Goal: Transaction & Acquisition: Book appointment/travel/reservation

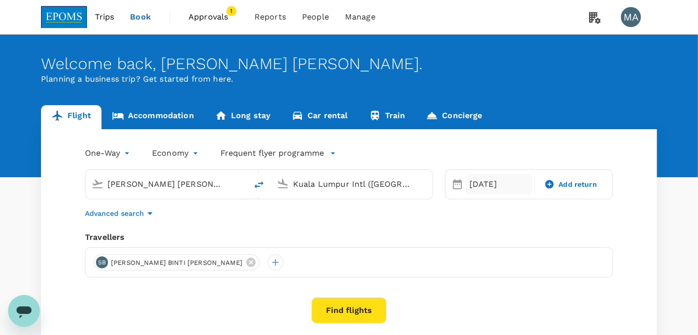
click at [489, 185] on div "[DATE]" at bounding box center [499, 184] width 67 height 20
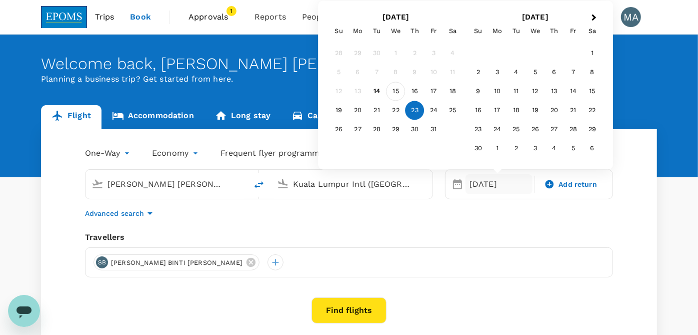
click at [394, 92] on div "15" at bounding box center [396, 91] width 19 height 19
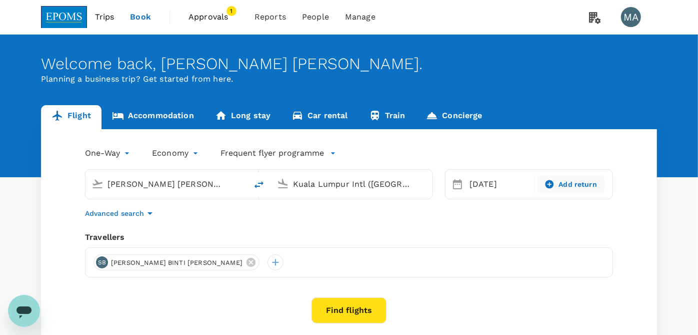
click at [567, 190] on div "Add return" at bounding box center [570, 184] width 67 height 19
type input "roundtrip"
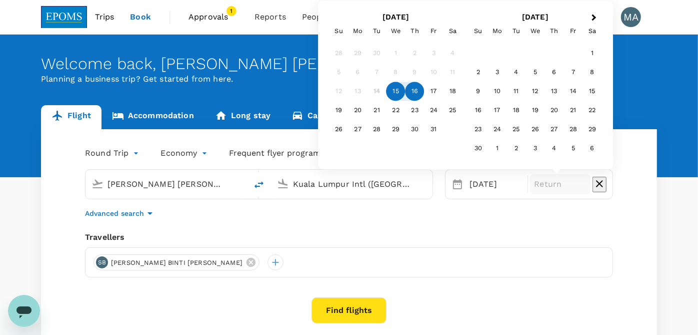
click at [410, 91] on div "16" at bounding box center [415, 91] width 19 height 19
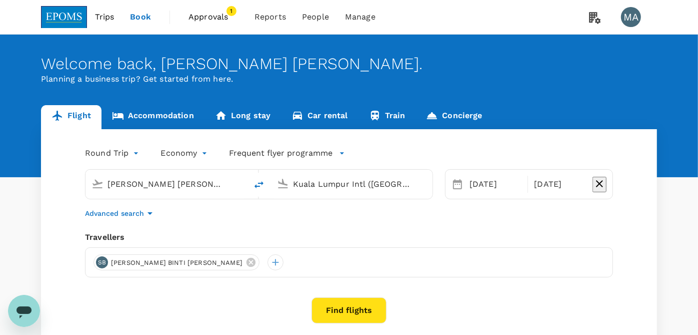
click at [256, 187] on icon "delete" at bounding box center [259, 184] width 9 height 7
type input "Kuala Lumpur Intl ([GEOGRAPHIC_DATA])"
click at [338, 189] on input "[PERSON_NAME] [PERSON_NAME] (KUA)" at bounding box center [352, 184] width 119 height 16
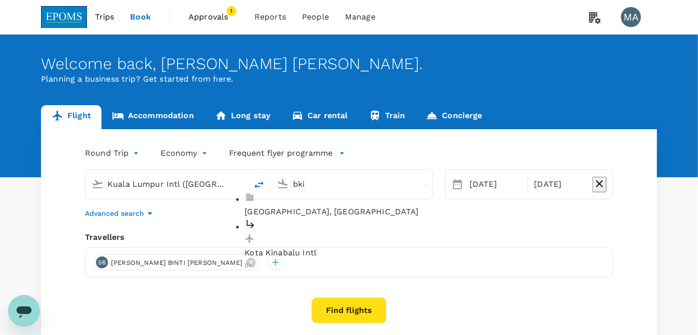
click at [320, 247] on p "Kota Kinabalu Intl" at bounding box center [360, 253] width 230 height 12
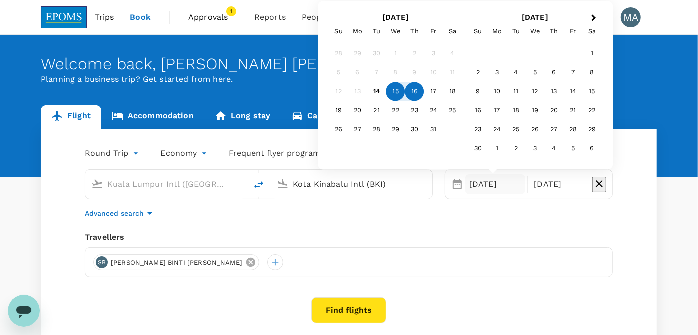
type input "Kota Kinabalu Intl (BKI)"
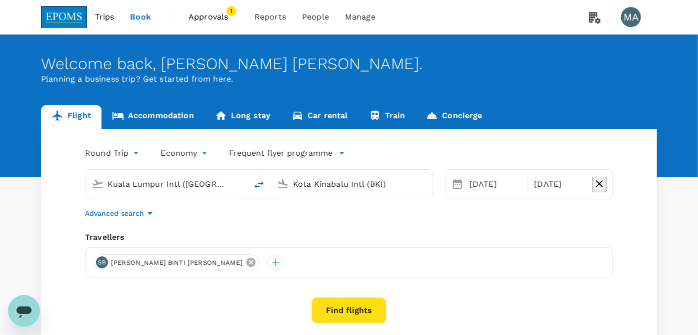
click at [247, 263] on icon at bounding box center [251, 262] width 9 height 9
click at [101, 261] on div at bounding box center [102, 262] width 16 height 16
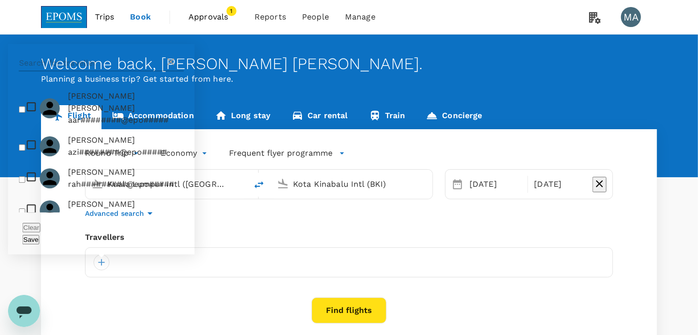
click at [112, 71] on input "text" at bounding box center [92, 63] width 146 height 16
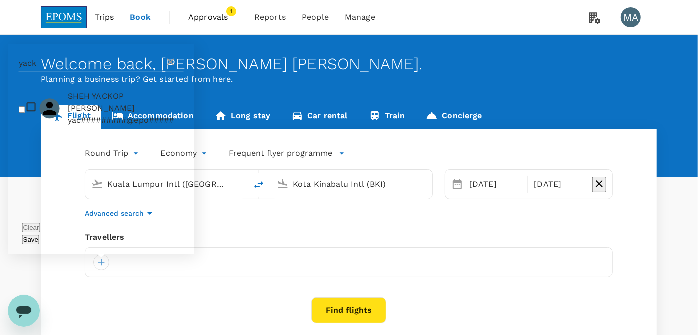
type input "yack"
click at [24, 113] on input "checkbox" at bounding box center [22, 109] width 7 height 7
checkbox input "true"
click at [40, 236] on button "Save" at bounding box center [31, 240] width 17 height 10
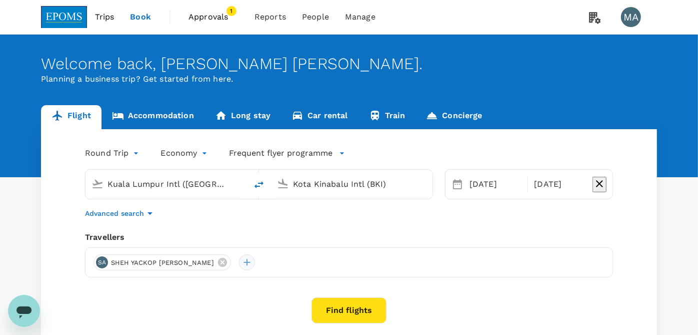
click at [239, 261] on div at bounding box center [247, 262] width 16 height 16
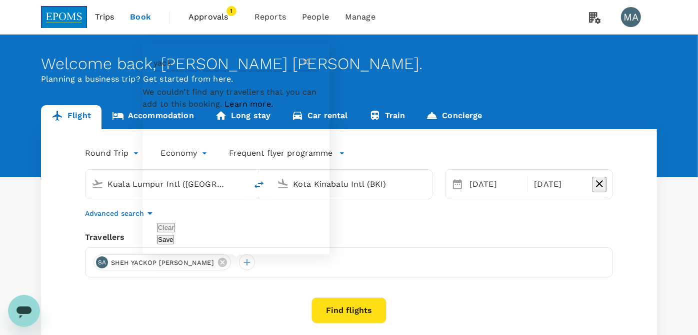
click at [190, 71] on input "yack" at bounding box center [227, 63] width 146 height 16
type input "u"
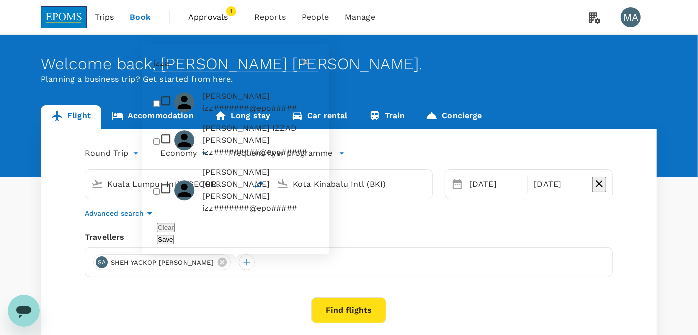
type input "izza"
click at [178, 217] on li "[DEMOGRAPHIC_DATA][PERSON_NAME] [PERSON_NAME] [PERSON_NAME] izz#######@epo#####" at bounding box center [236, 190] width 187 height 56
click at [160, 195] on input "checkbox" at bounding box center [157, 191] width 7 height 7
checkbox input "false"
click at [160, 107] on input "checkbox" at bounding box center [157, 103] width 7 height 7
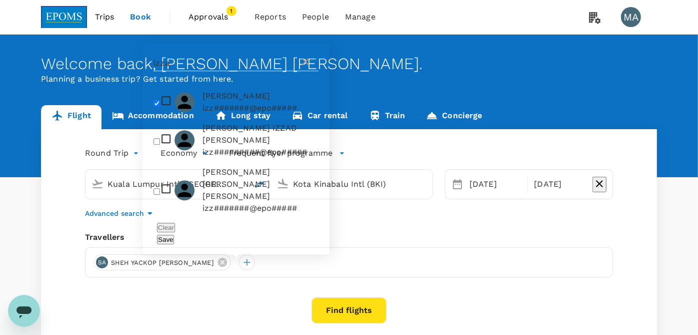
checkbox input "true"
click at [174, 238] on button "Save" at bounding box center [165, 240] width 17 height 10
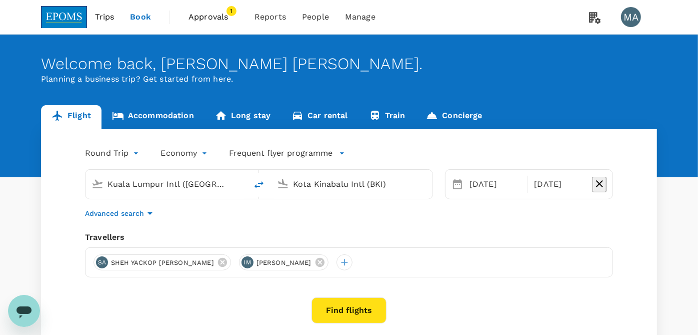
click at [373, 319] on button "Find flights" at bounding box center [349, 310] width 75 height 26
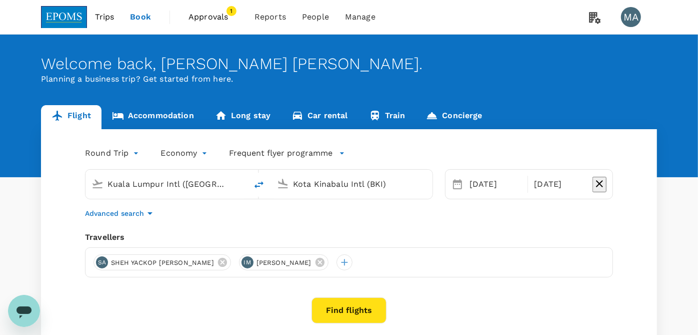
click at [372, 316] on button "Find flights" at bounding box center [349, 310] width 75 height 26
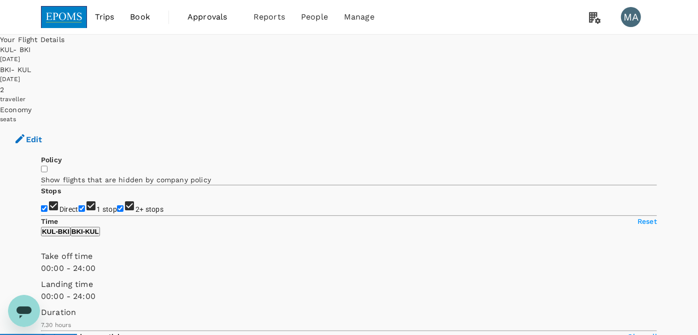
drag, startPoint x: 53, startPoint y: 182, endPoint x: 50, endPoint y: 189, distance: 7.4
click at [79, 205] on input "1 stop" at bounding box center [82, 208] width 7 height 7
checkbox input "false"
click at [117, 205] on input "2+ stops" at bounding box center [120, 208] width 7 height 7
checkbox input "false"
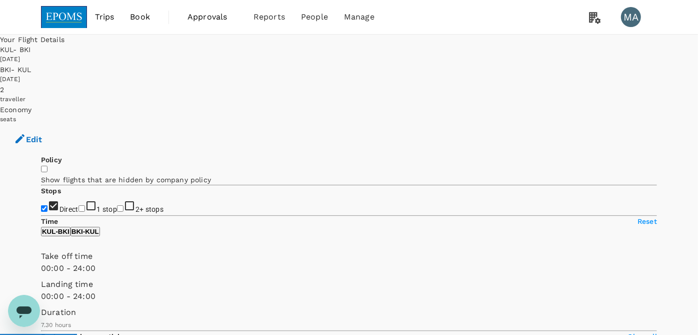
scroll to position [111, 0]
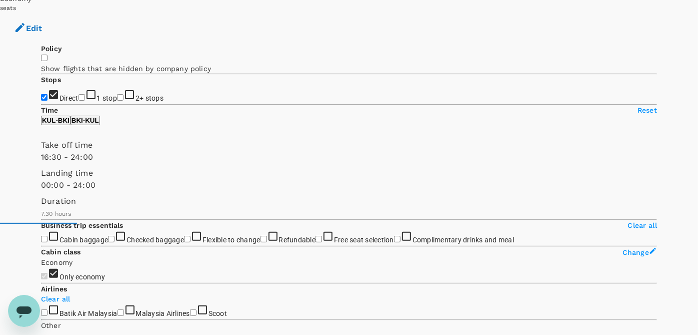
type input "960"
drag, startPoint x: 40, startPoint y: 182, endPoint x: 144, endPoint y: 181, distance: 104.0
click at [41, 163] on span at bounding box center [41, 163] width 0 height 0
click at [99, 124] on p "BKI - KUL" at bounding box center [86, 121] width 28 height 8
type input "1080"
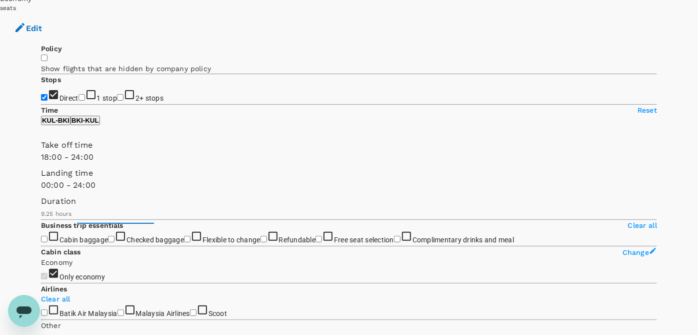
drag, startPoint x: 41, startPoint y: 186, endPoint x: 156, endPoint y: 184, distance: 114.5
click at [41, 163] on span at bounding box center [41, 163] width 0 height 0
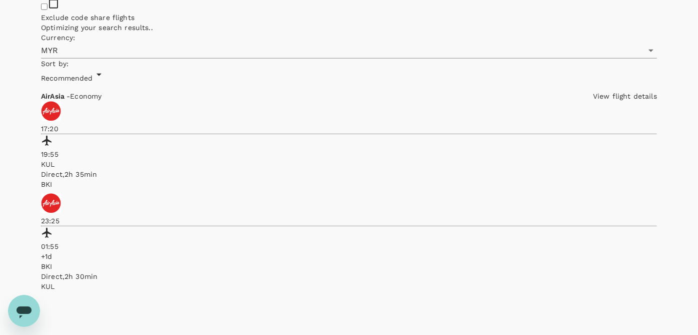
scroll to position [500, 0]
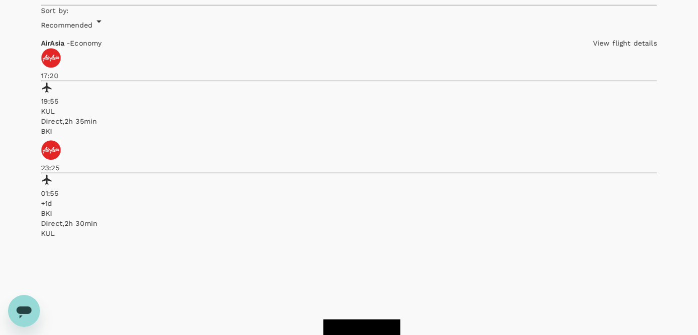
checkbox input "true"
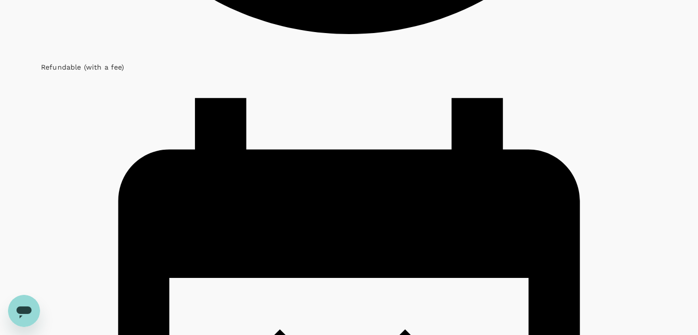
scroll to position [1444, 0]
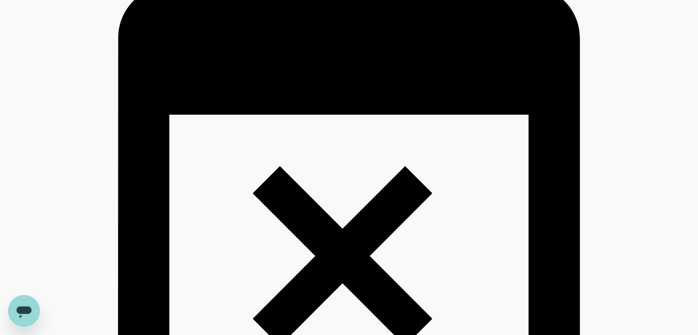
scroll to position [1580, 0]
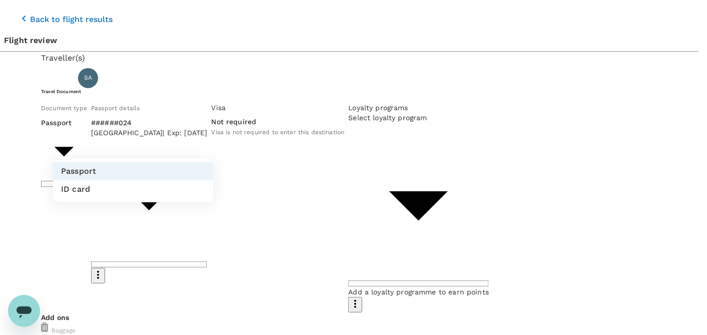
click at [128, 191] on li "ID card" at bounding box center [133, 189] width 160 height 18
type input "Id card"
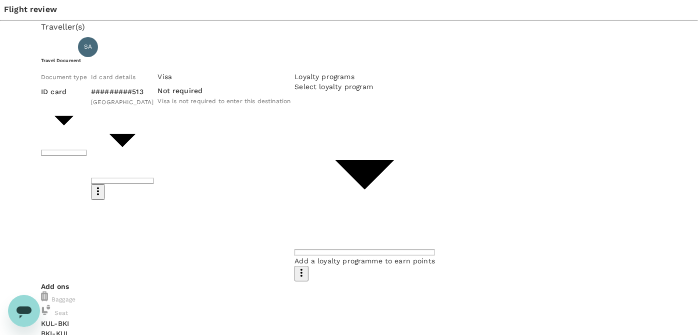
scroll to position [56, 0]
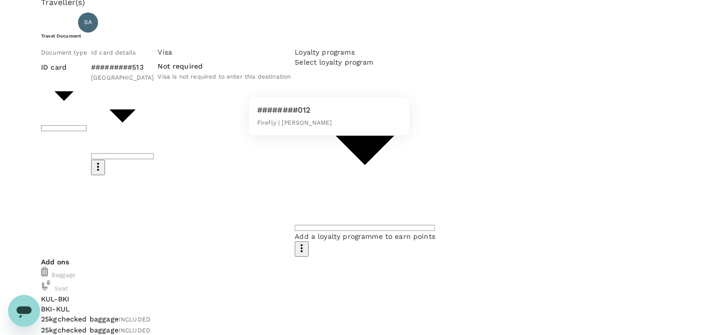
click at [293, 128] on div "########012 Firefly | Enrich Gold" at bounding box center [294, 116] width 75 height 24
type input "27c99413-b4ea-4b04-a073-36328d765a4e"
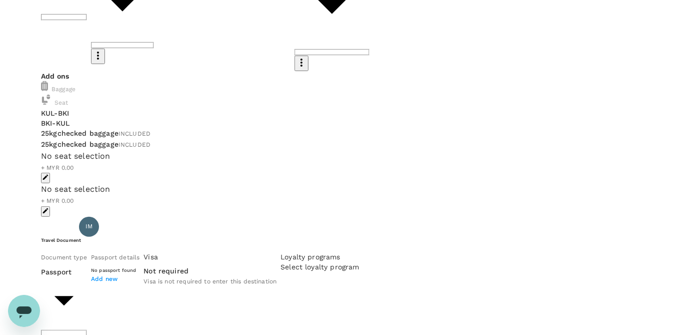
scroll to position [278, 0]
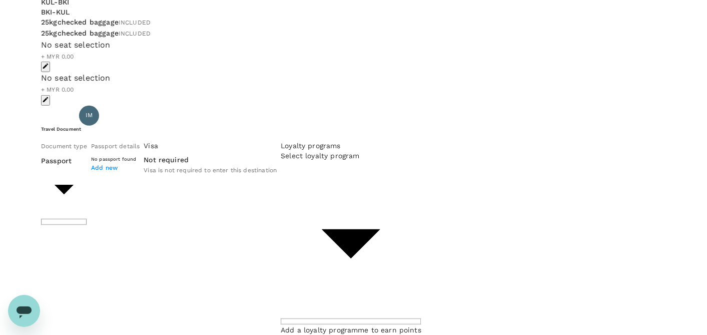
type input "Id card"
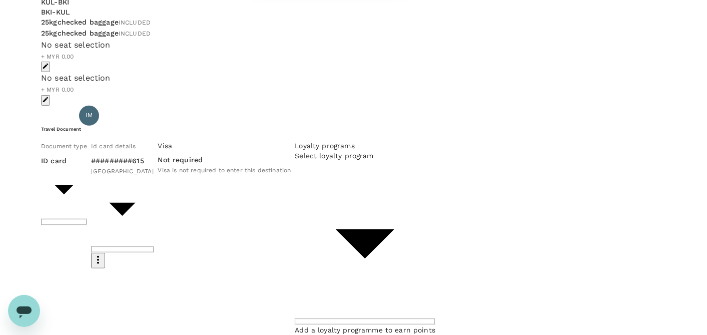
type input "b92dc058-853d-46b1-90ba-0bb90a0ba4ce"
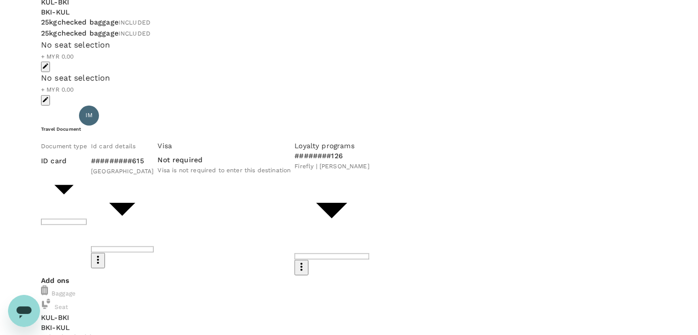
scroll to position [433, 0]
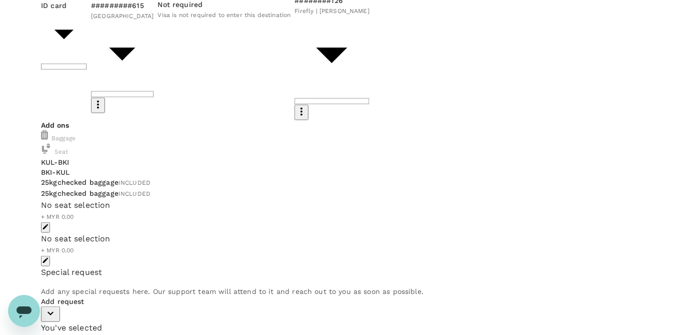
click at [93, 296] on p "Add request" at bounding box center [349, 301] width 616 height 10
click at [57, 307] on icon "button" at bounding box center [51, 313] width 12 height 12
click at [48, 334] on input "checkbox" at bounding box center [44, 339] width 7 height 7
checkbox input "true"
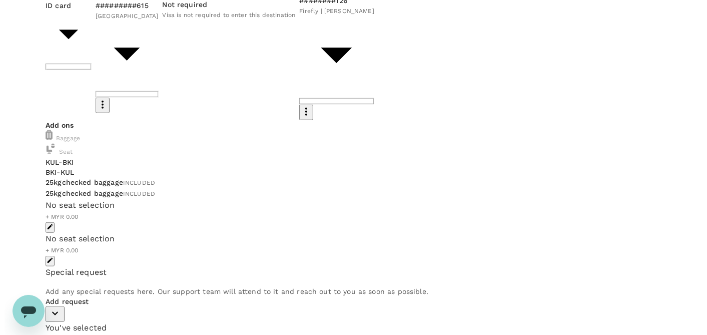
scroll to position [211, 0]
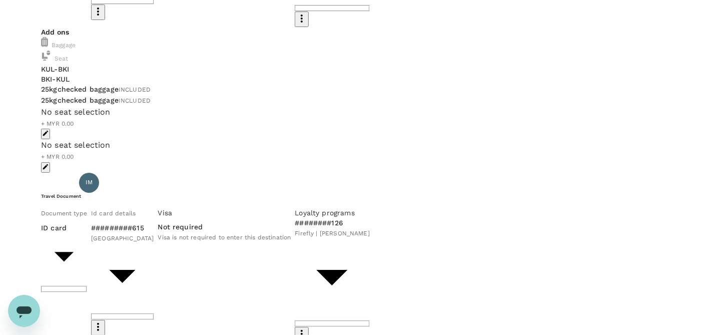
type input "9ea61a02-274a-4f65-9d5b-ca51ac7b2cfc"
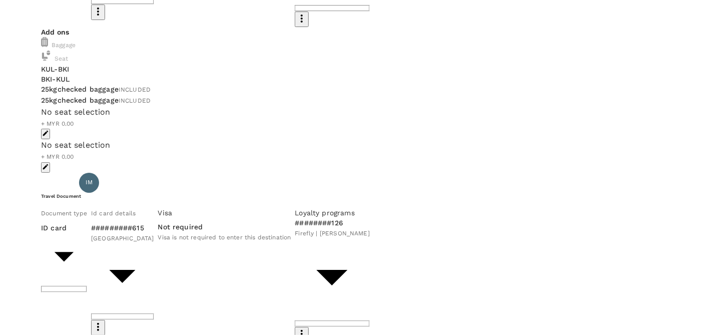
type input "amin"
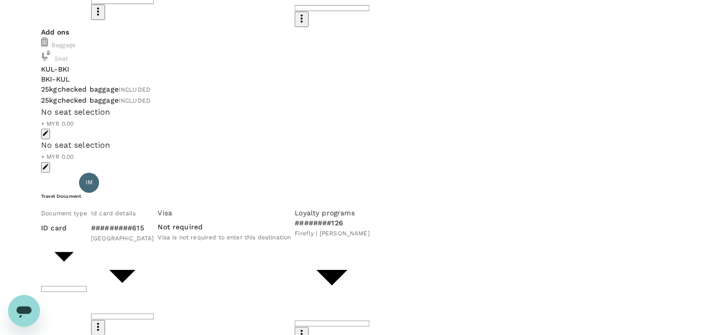
type textarea "R"
paste textarea "CRT000000018260"
paste textarea "[PERSON_NAME]"
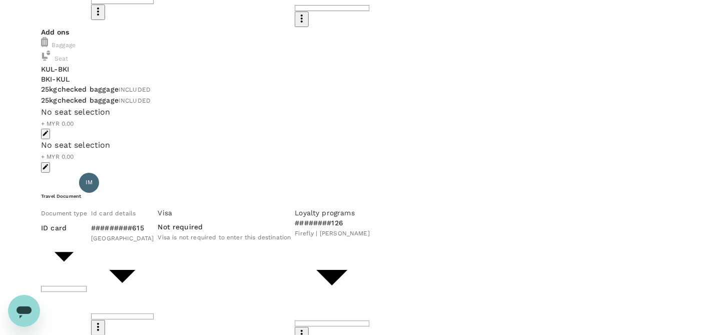
scroll to position [278, 0]
type textarea "TRF Ref No: CRT000000018260 ([PERSON_NAME])"
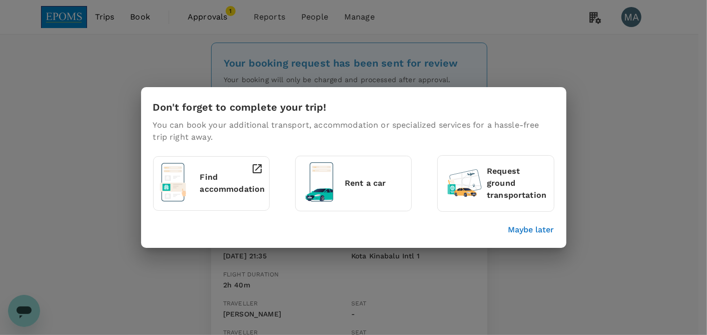
click at [532, 231] on p "Maybe later" at bounding box center [531, 230] width 46 height 12
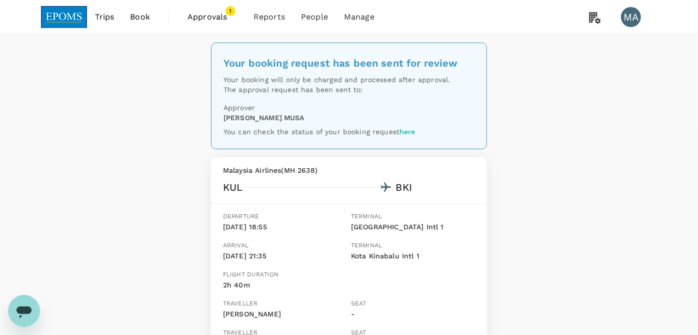
click at [216, 18] on span "Approvals" at bounding box center [213, 17] width 50 height 12
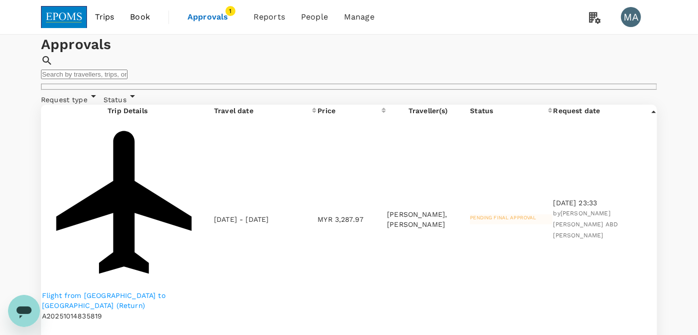
click at [146, 290] on p "Flight from Kuala Lumpur to Kota Kinabalu (Return)" at bounding box center [127, 300] width 171 height 20
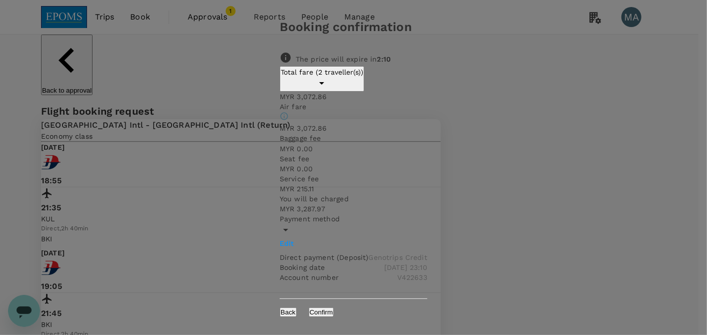
click at [334, 307] on button "Confirm" at bounding box center [322, 312] width 26 height 10
